Goal: Information Seeking & Learning: Learn about a topic

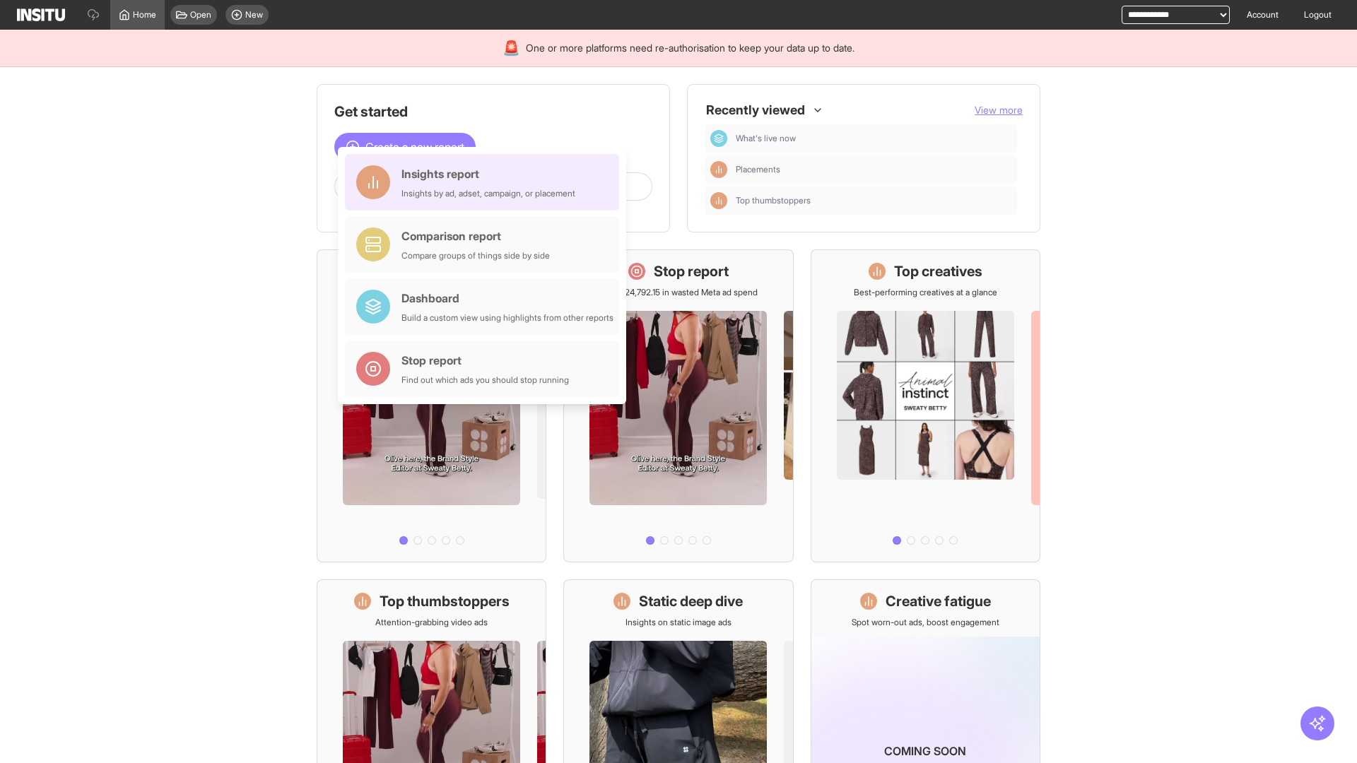
click at [486, 182] on div "Insights report Insights by ad, adset, campaign, or placement" at bounding box center [488, 182] width 174 height 34
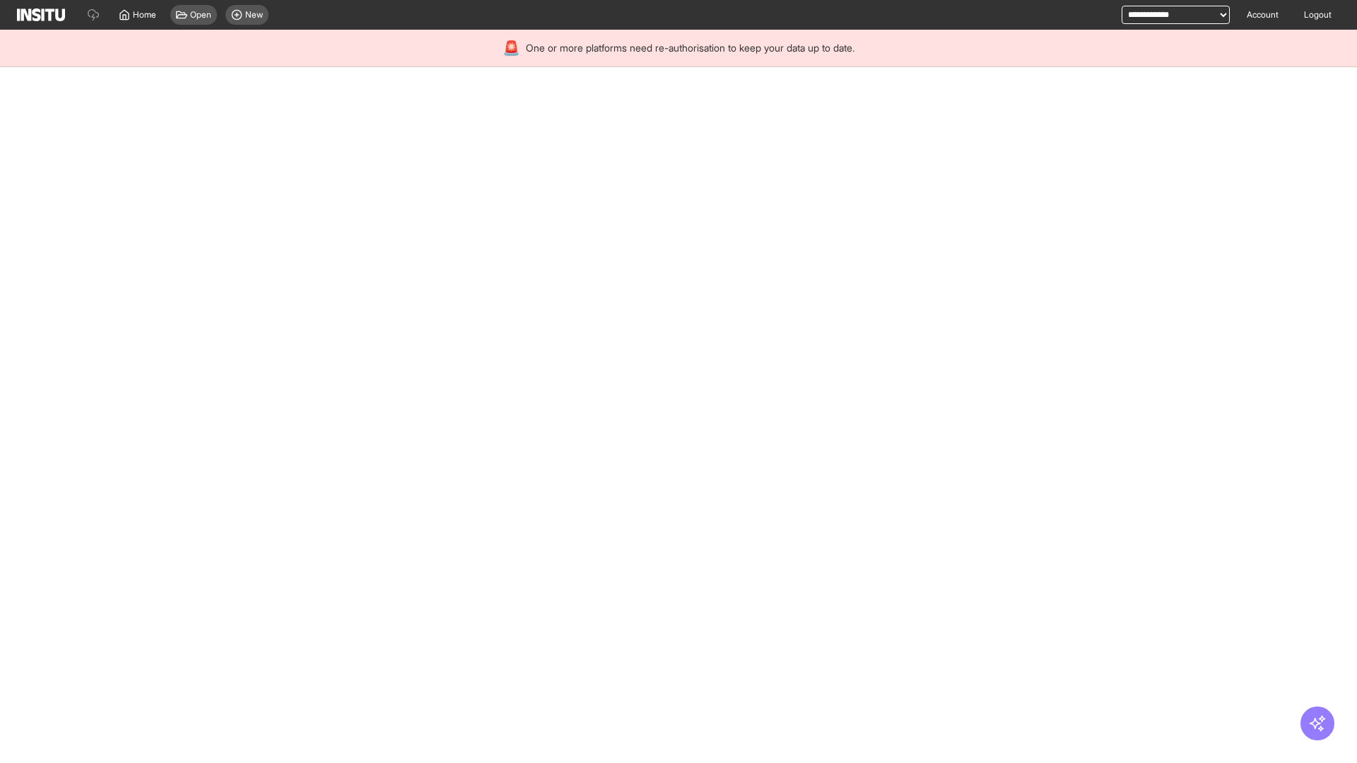
select select "**"
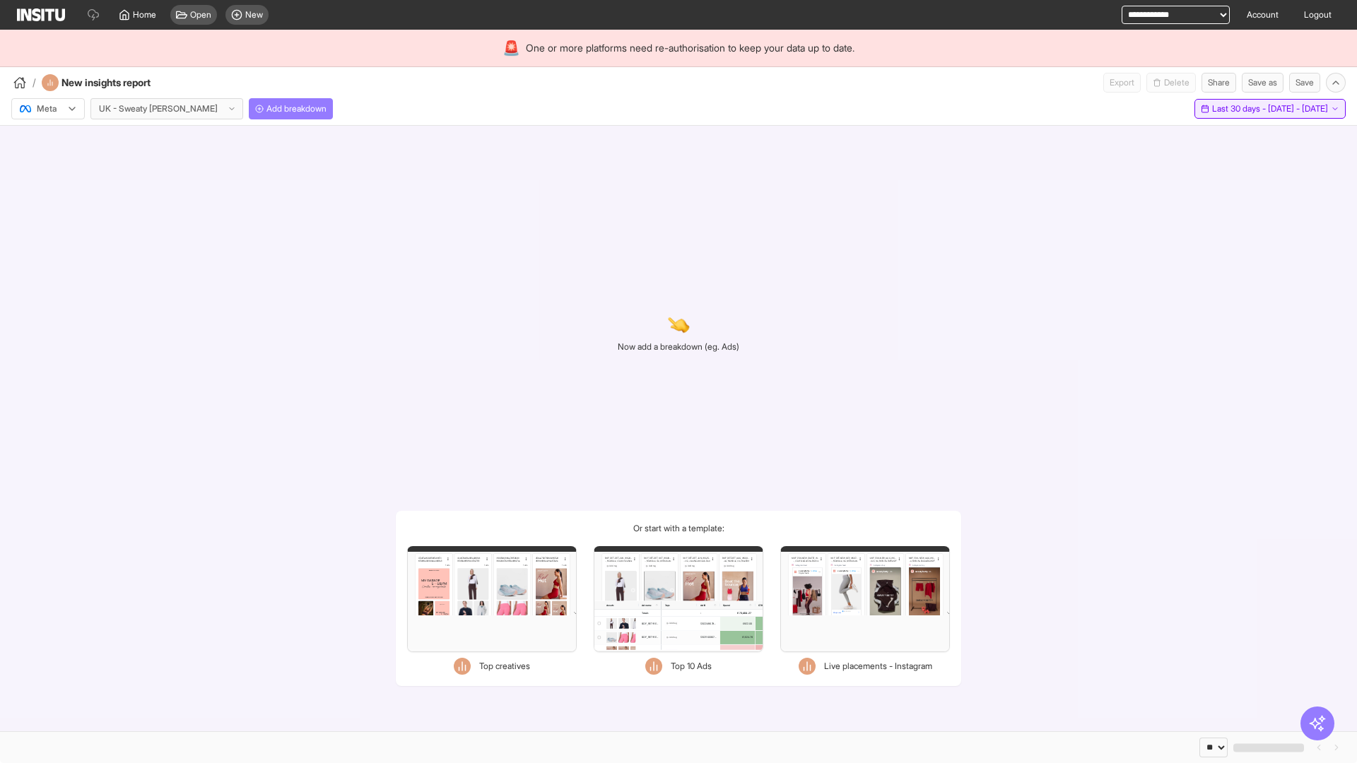
click at [1239, 109] on span "Last 30 days - [DATE] - [DATE]" at bounding box center [1270, 108] width 116 height 11
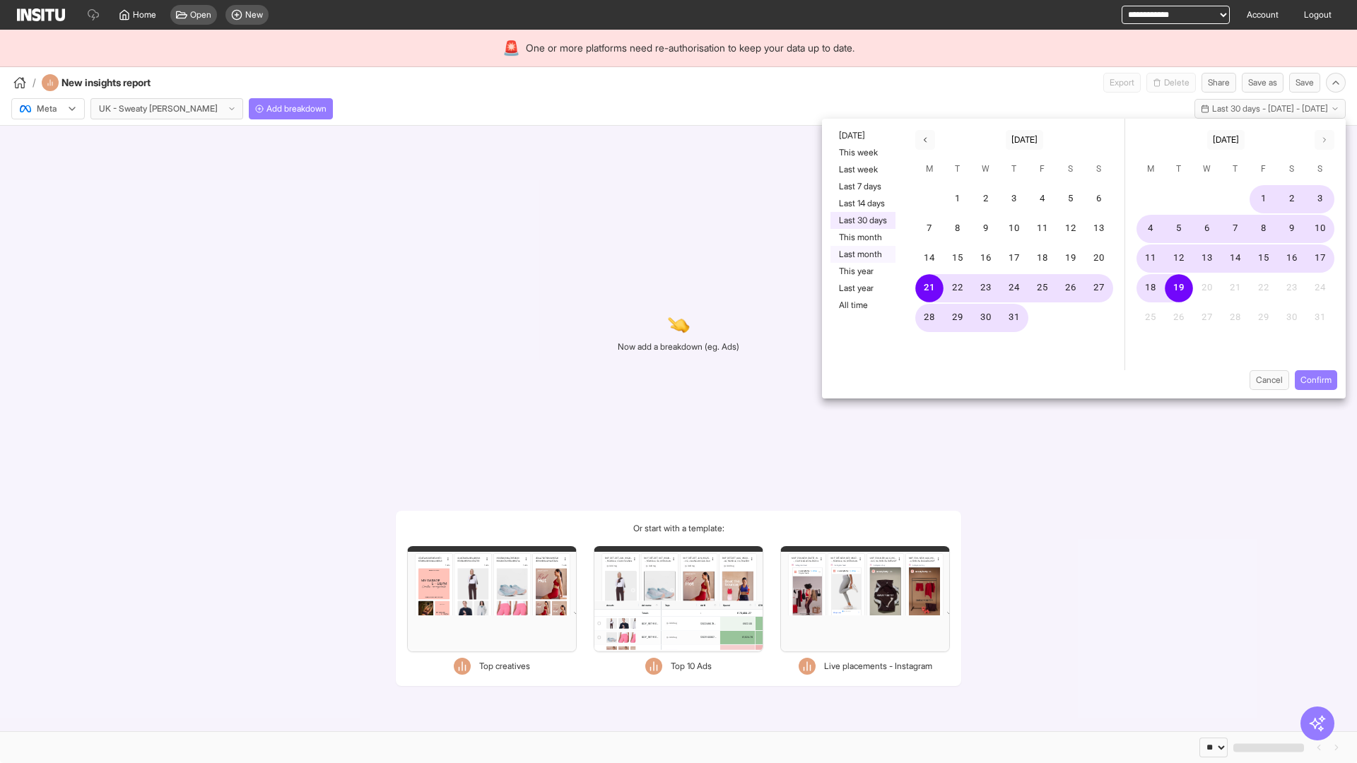
click at [862, 254] on button "Last month" at bounding box center [862, 254] width 65 height 17
